Goal: Find specific page/section: Find specific page/section

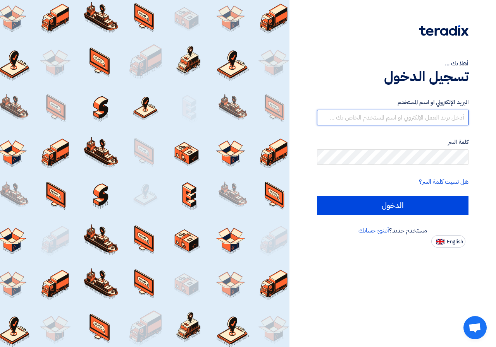
type input "[DOMAIN_NAME][EMAIL_ADDRESS][DOMAIN_NAME]"
click at [452, 124] on input "[DOMAIN_NAME][EMAIL_ADDRESS][DOMAIN_NAME]" at bounding box center [392, 117] width 151 height 15
click at [437, 187] on form "البريد الإلكتروني او اسم المستخدم [DOMAIN_NAME][EMAIL_ADDRESS][DOMAIN_NAME] كلم…" at bounding box center [392, 156] width 151 height 117
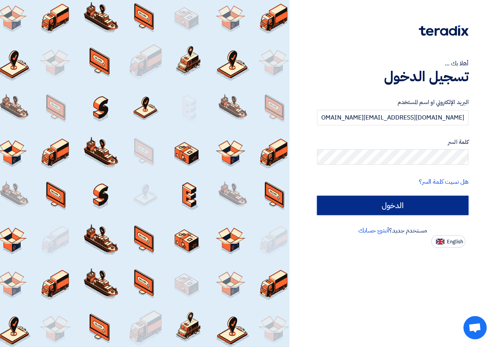
click at [445, 202] on input "الدخول" at bounding box center [392, 205] width 151 height 19
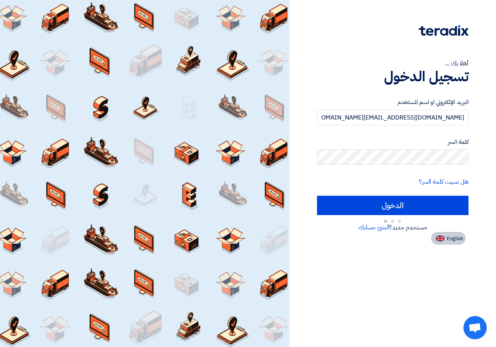
click at [459, 238] on span "English" at bounding box center [455, 238] width 16 height 5
type input "Sign in"
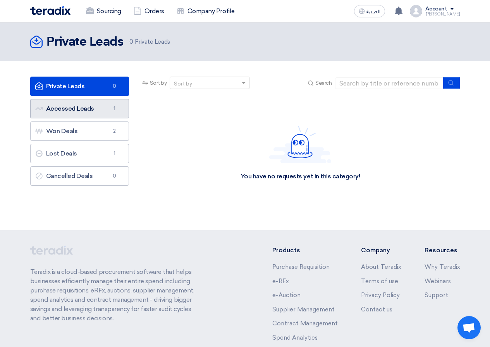
click at [113, 107] on span "1" at bounding box center [114, 109] width 9 height 8
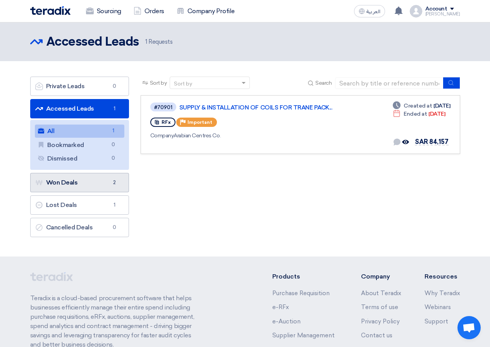
click at [106, 183] on link "Won Deals Won Deals 2" at bounding box center [79, 182] width 99 height 19
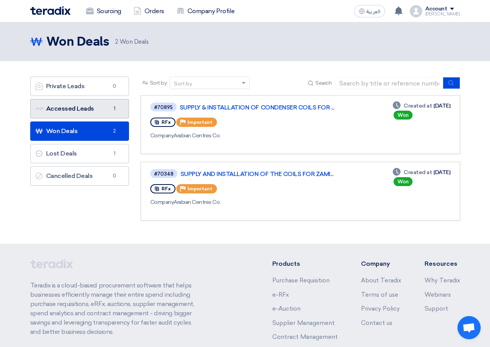
click at [102, 110] on link "Accessed Leads Accessed Leads 1" at bounding box center [79, 108] width 99 height 19
